Goal: Find specific page/section: Find specific page/section

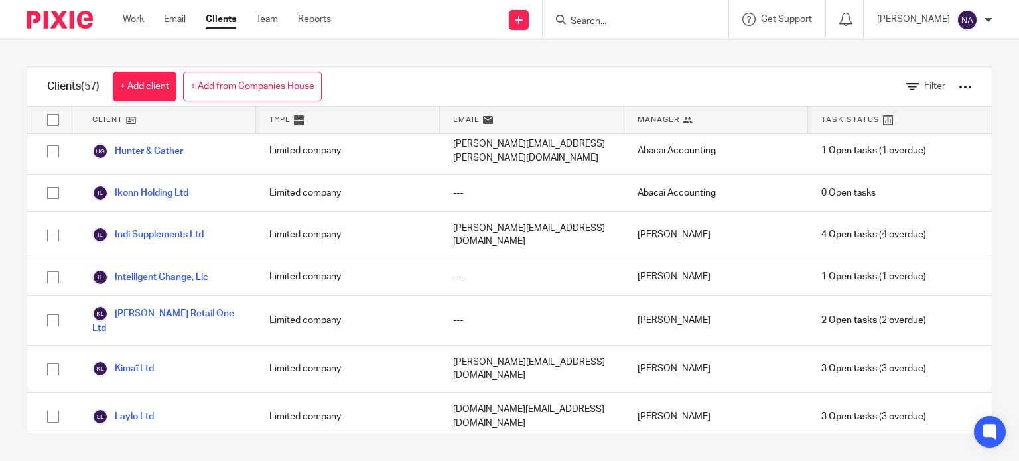
scroll to position [929, 0]
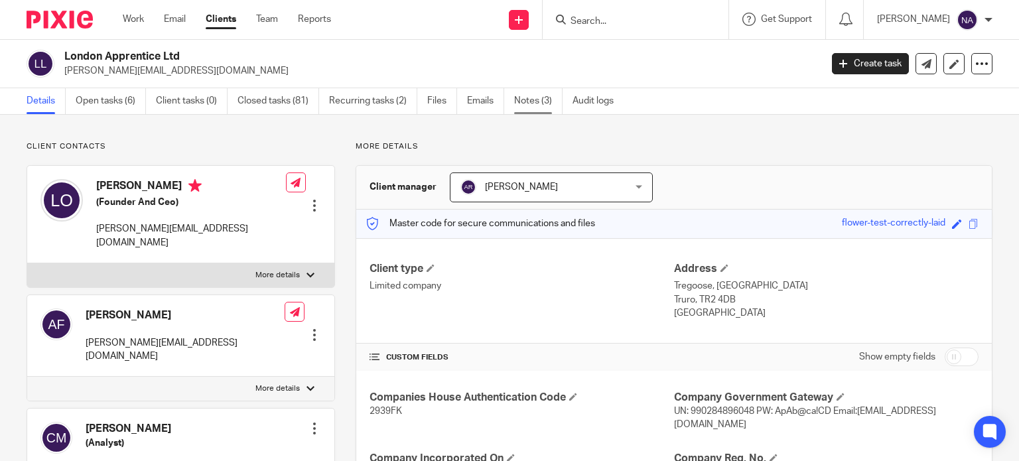
click at [520, 106] on link "Notes (3)" at bounding box center [538, 101] width 48 height 26
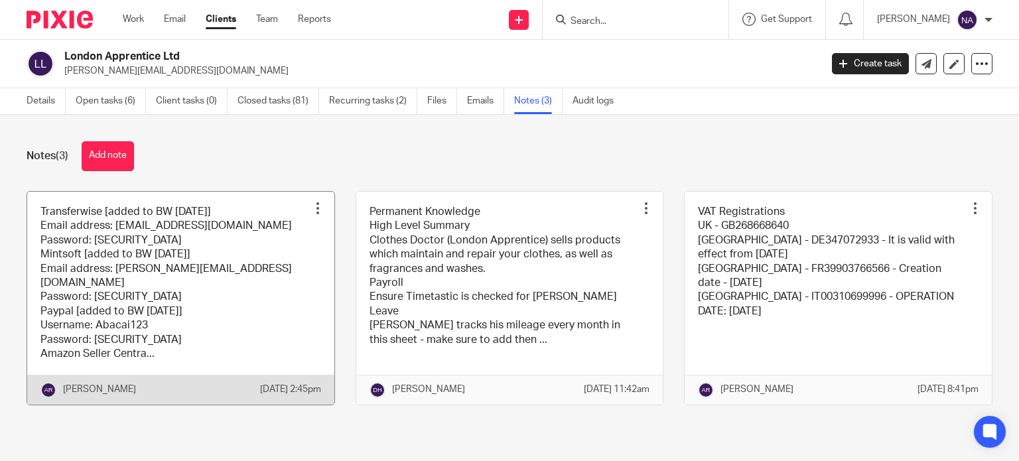
click at [298, 288] on link at bounding box center [180, 298] width 307 height 213
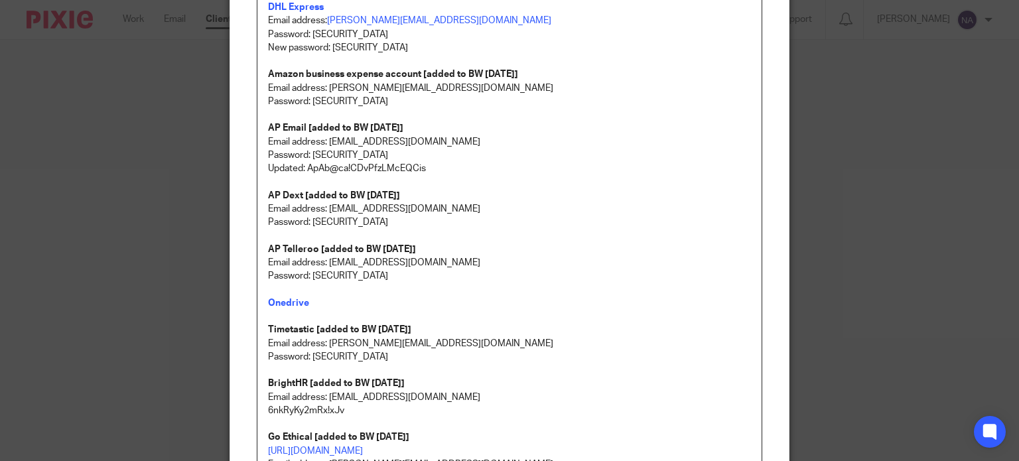
scroll to position [796, 0]
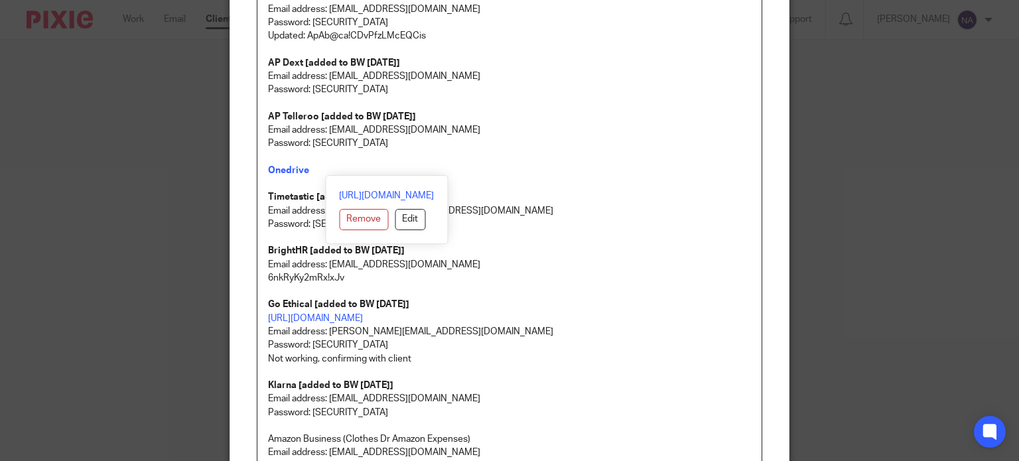
drag, startPoint x: 276, startPoint y: 169, endPoint x: 265, endPoint y: 183, distance: 17.0
click at [325, 183] on div "https://onedrive.live.com/?authkey=%21AHNqsbs%2DZmwShhU&id=A6B12E55977CD9E%2136…" at bounding box center [386, 209] width 123 height 69
click at [388, 155] on p at bounding box center [510, 157] width 484 height 13
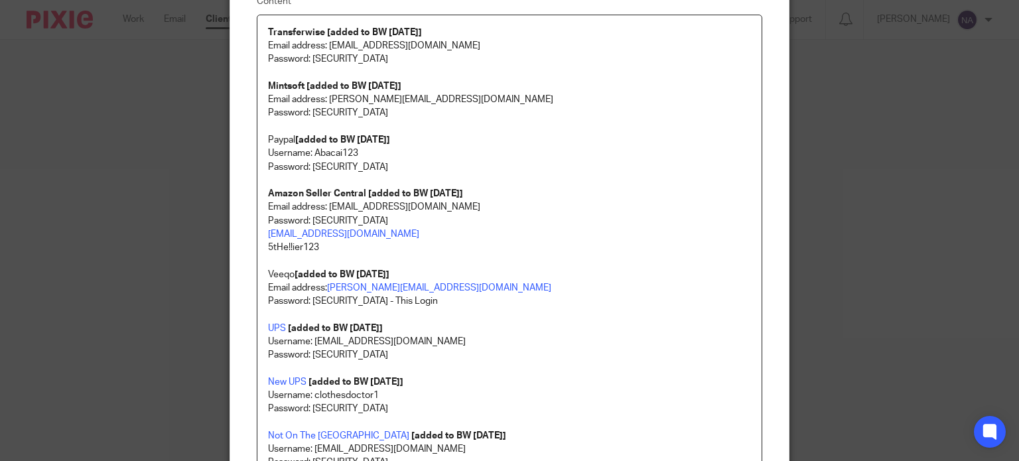
scroll to position [0, 0]
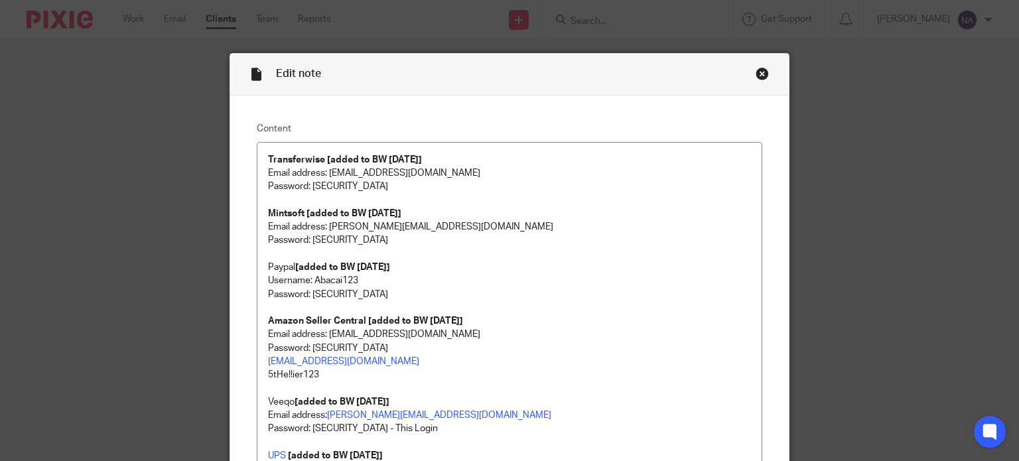
click at [759, 74] on div "Close this dialog window" at bounding box center [762, 73] width 13 height 13
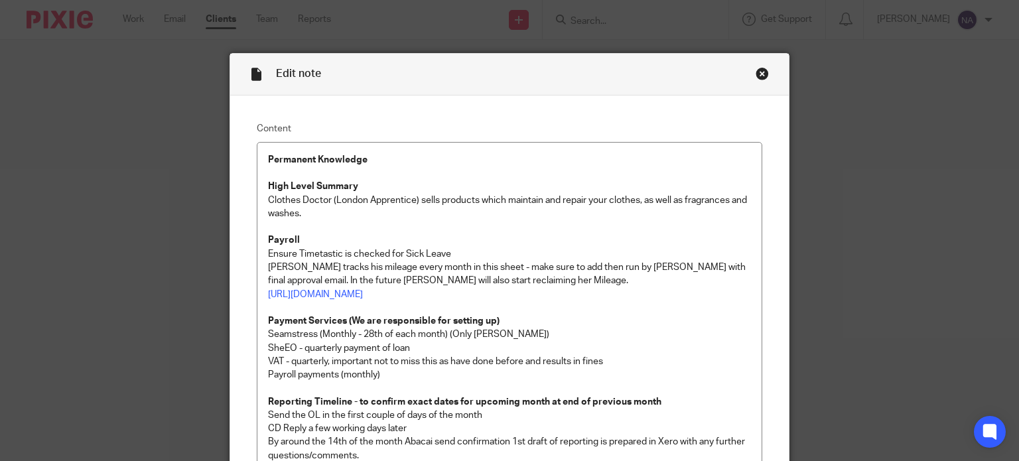
click at [757, 76] on div "Close this dialog window" at bounding box center [762, 73] width 13 height 13
